Goal: Book appointment/travel/reservation

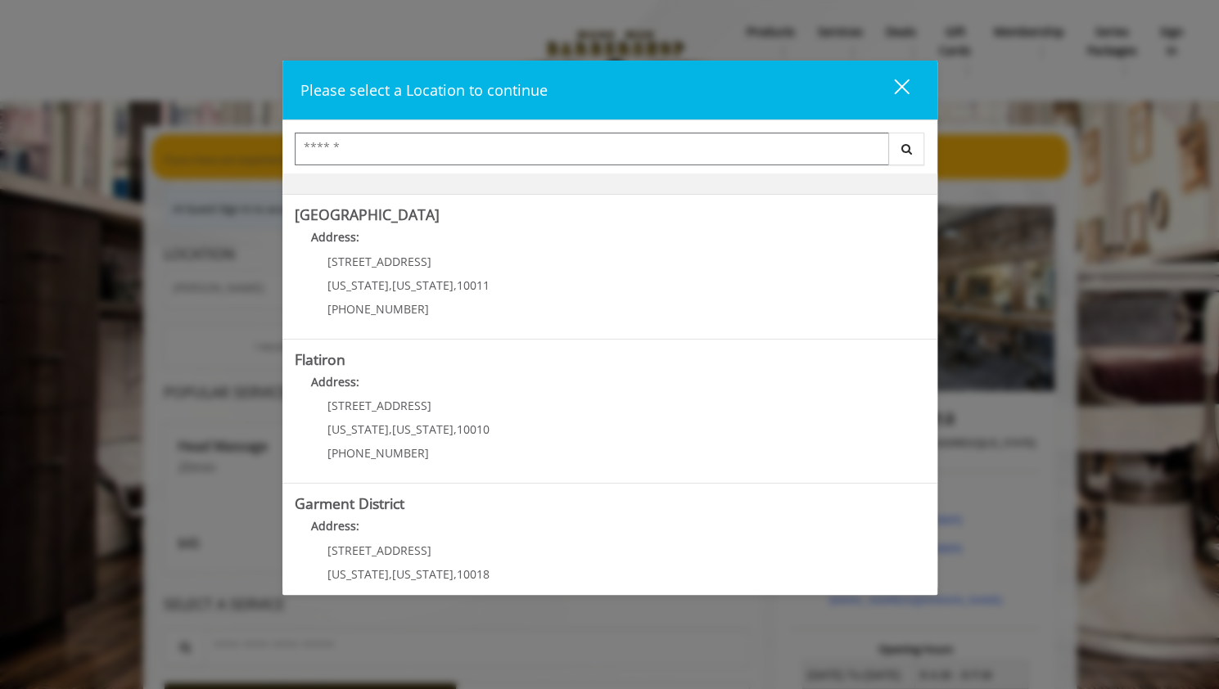
scroll to position [308, 0]
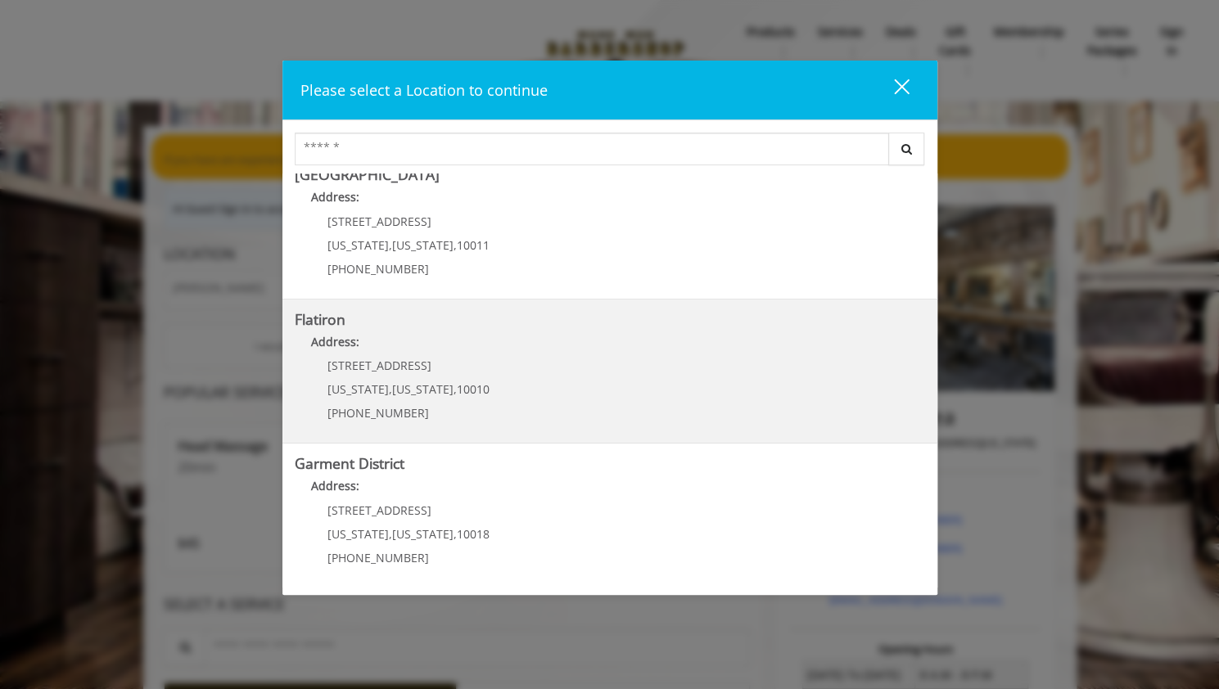
click at [547, 365] on "Flatiron Address: [STREET_ADDRESS][US_STATE][US_STATE] (917) 475-1765" at bounding box center [610, 372] width 631 height 120
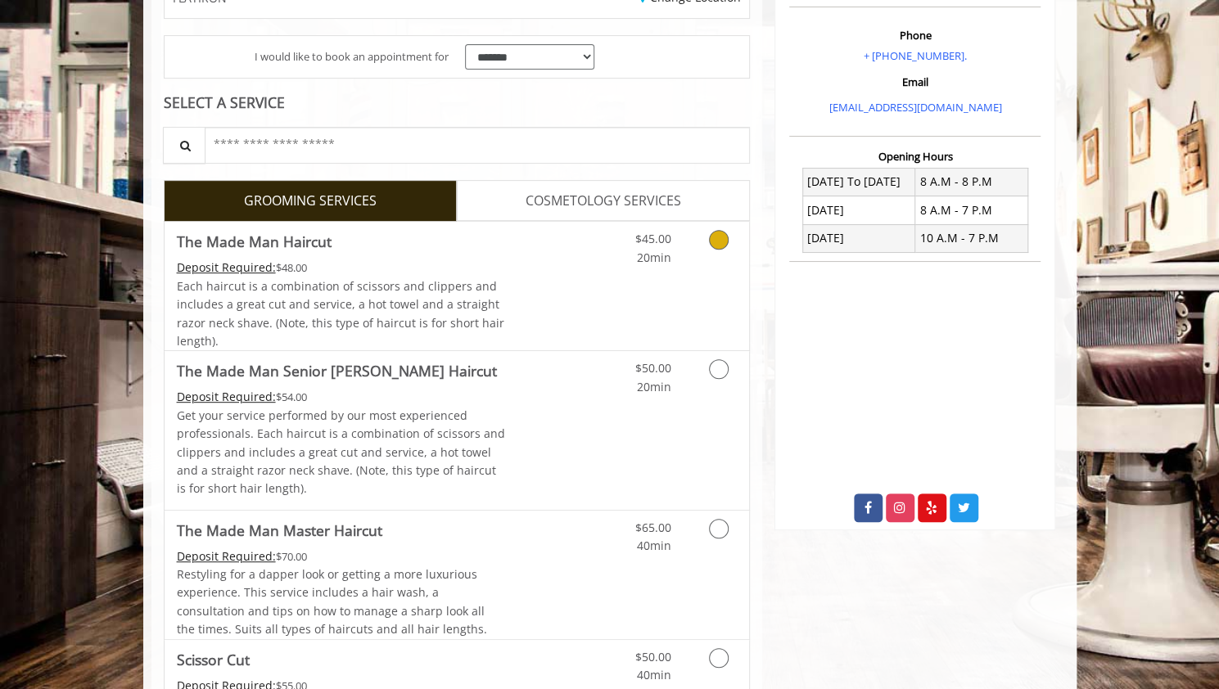
scroll to position [328, 0]
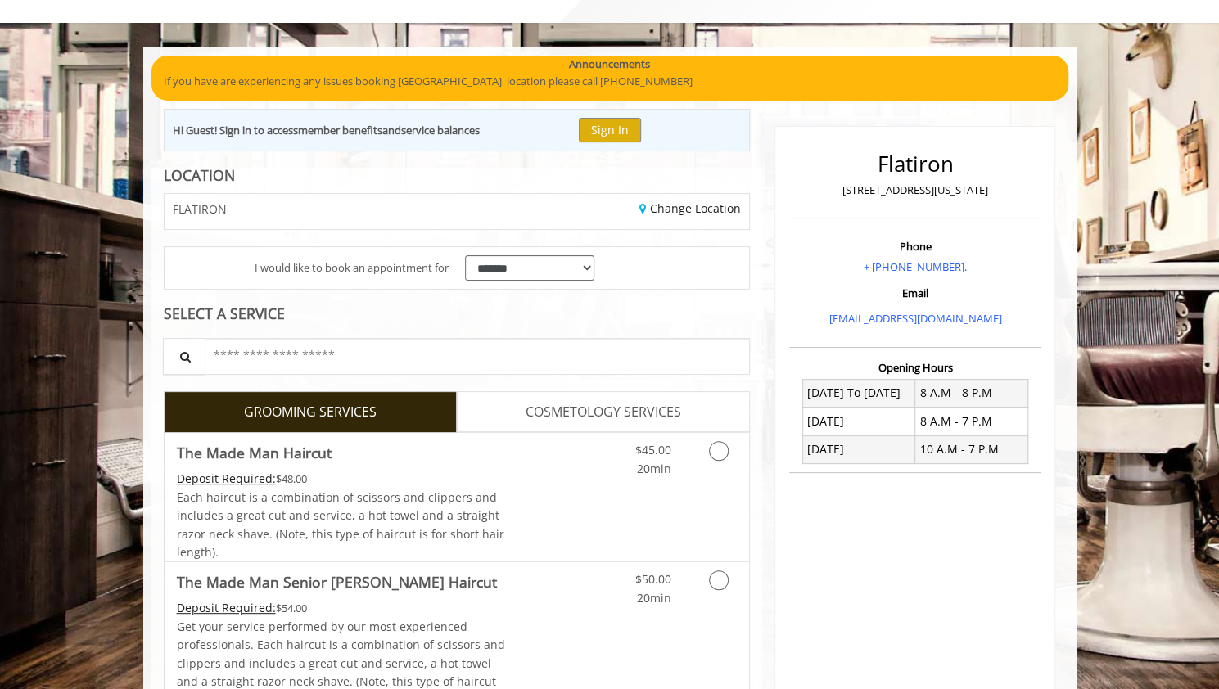
scroll to position [78, 0]
